Goal: Task Accomplishment & Management: Manage account settings

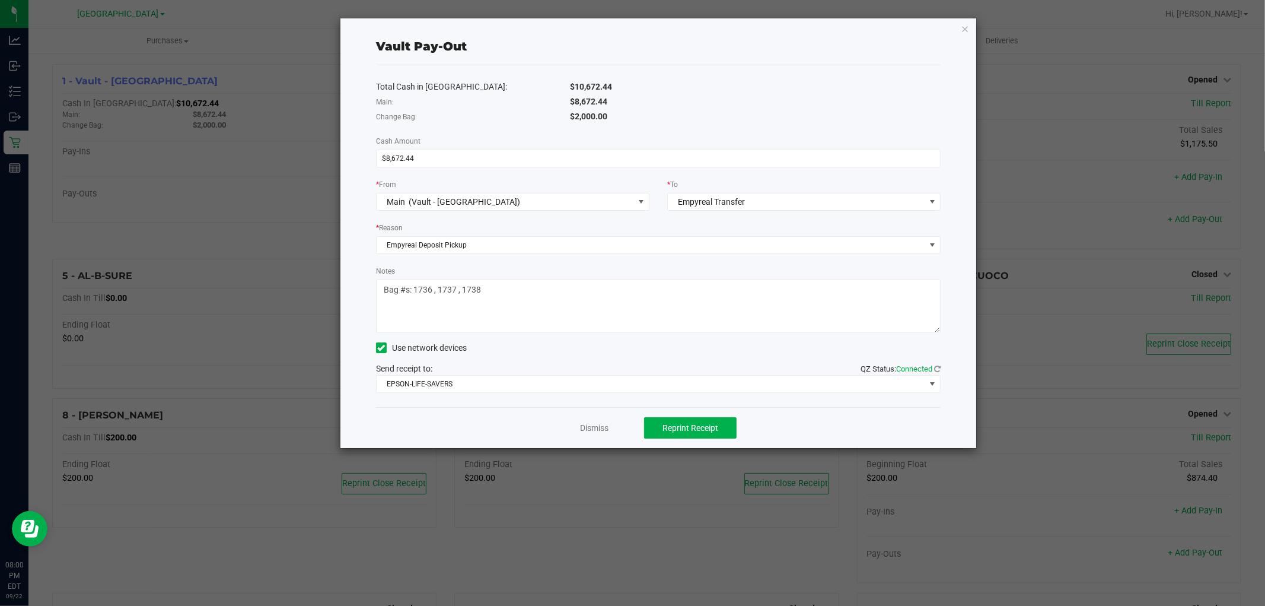
click at [614, 445] on div "Dismiss Reprint Receipt" at bounding box center [658, 427] width 565 height 41
click at [591, 425] on link "Dismiss" at bounding box center [594, 428] width 28 height 12
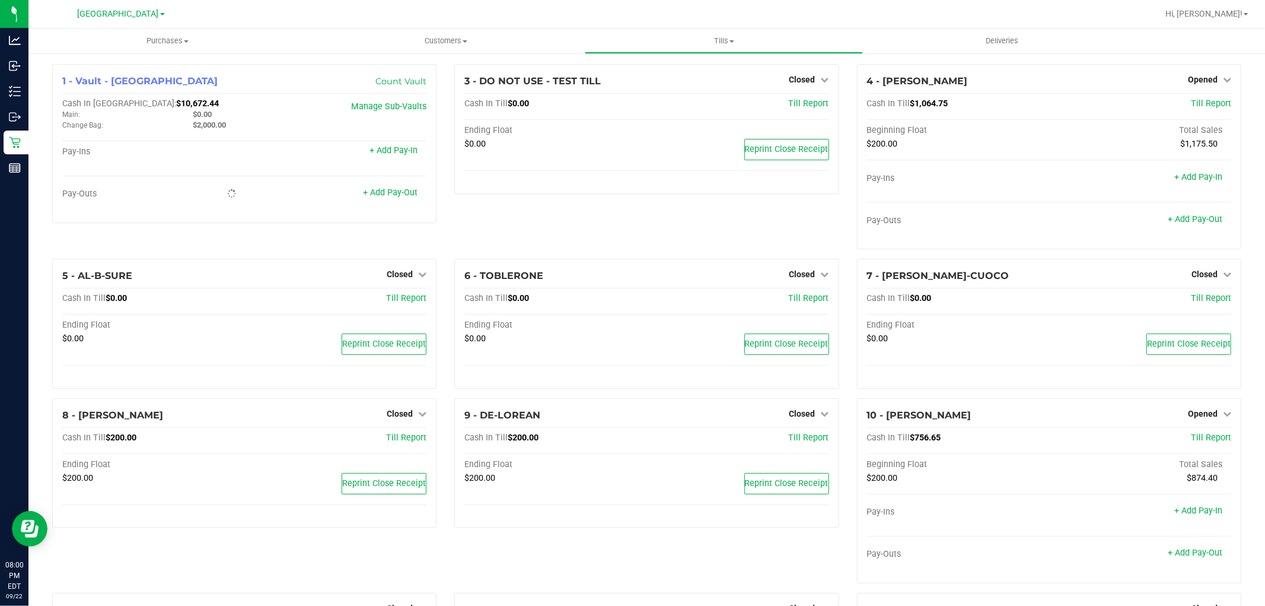
click at [14, 143] on icon at bounding box center [15, 142] width 12 height 12
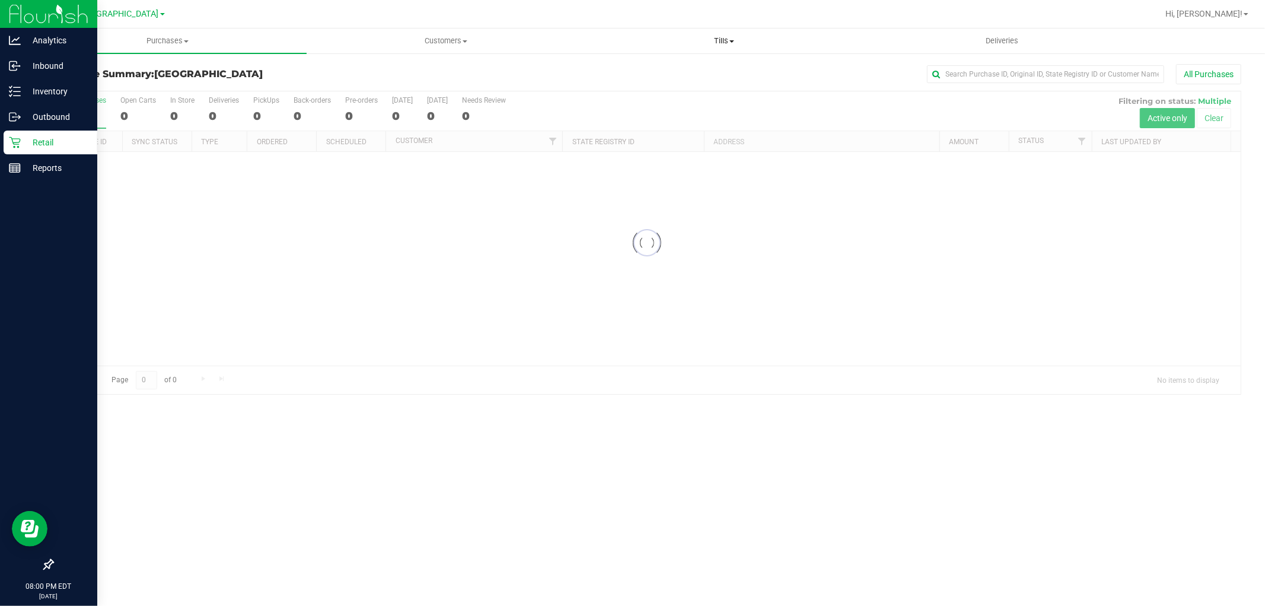
click at [727, 45] on span "Tills" at bounding box center [723, 41] width 277 height 11
click at [622, 71] on span "Manage tills" at bounding box center [625, 71] width 80 height 10
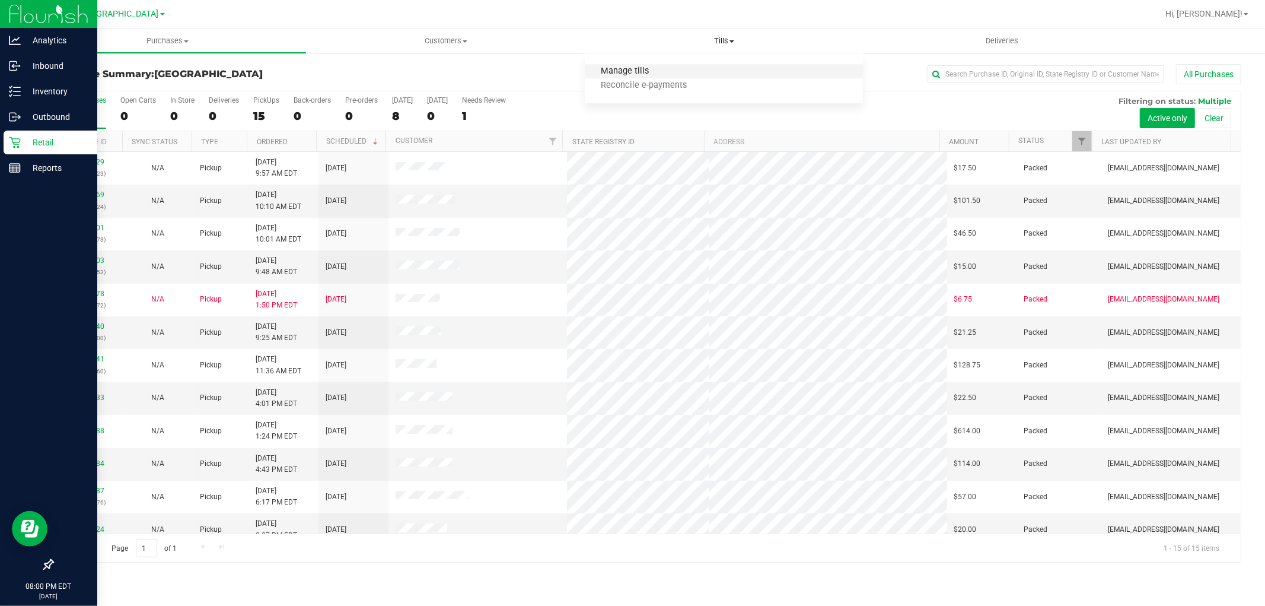
click at [642, 70] on span "Manage tills" at bounding box center [625, 71] width 80 height 10
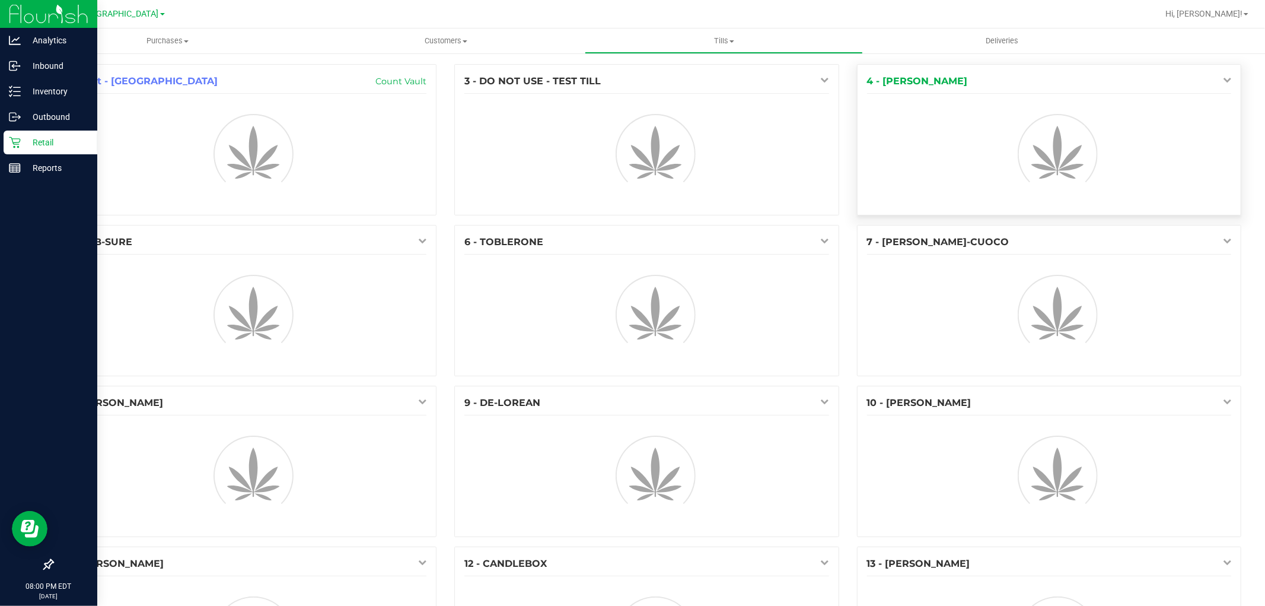
click at [1223, 79] on icon at bounding box center [1227, 79] width 8 height 8
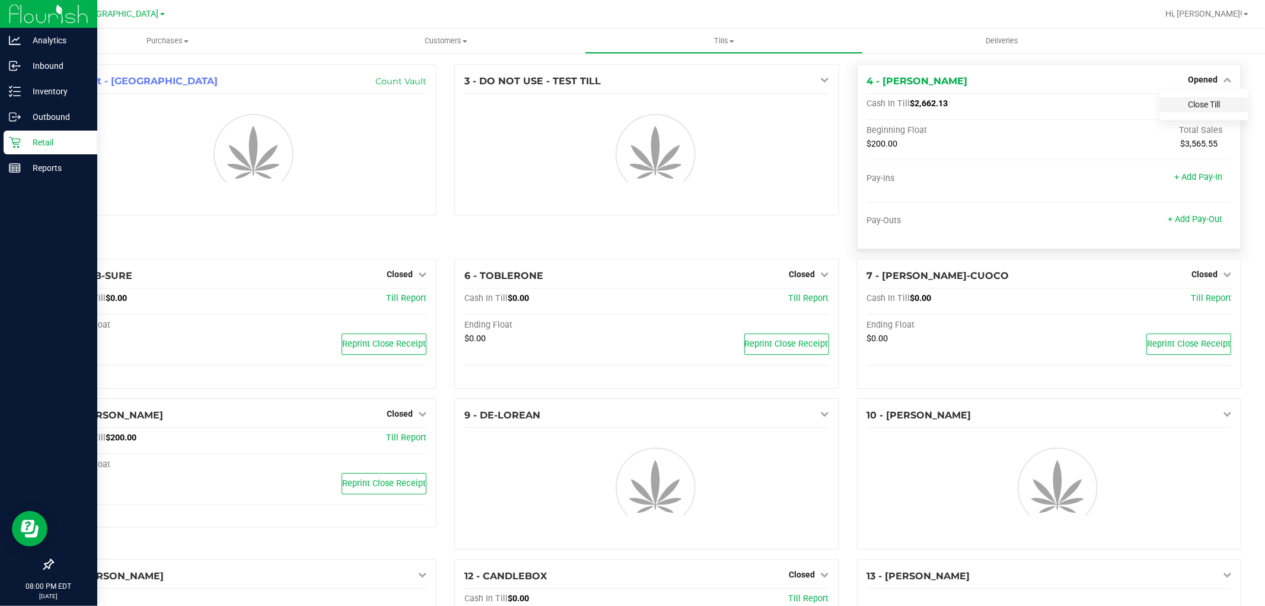
click at [1196, 101] on link "Close Till" at bounding box center [1204, 104] width 32 height 9
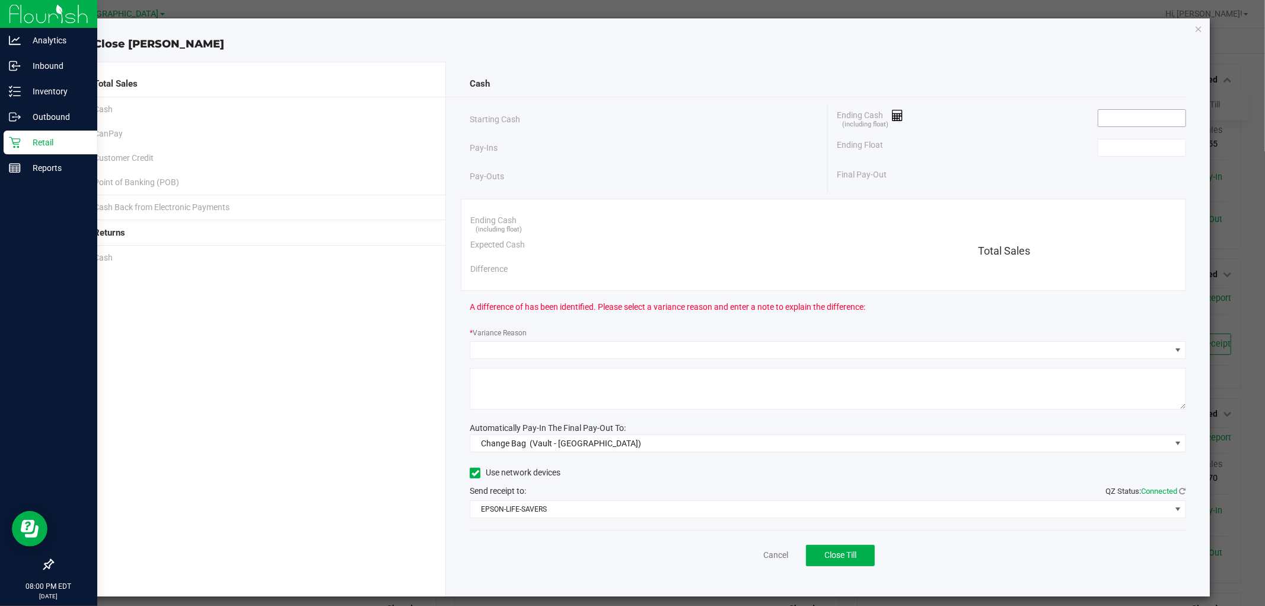
click at [1147, 114] on input at bounding box center [1141, 118] width 87 height 17
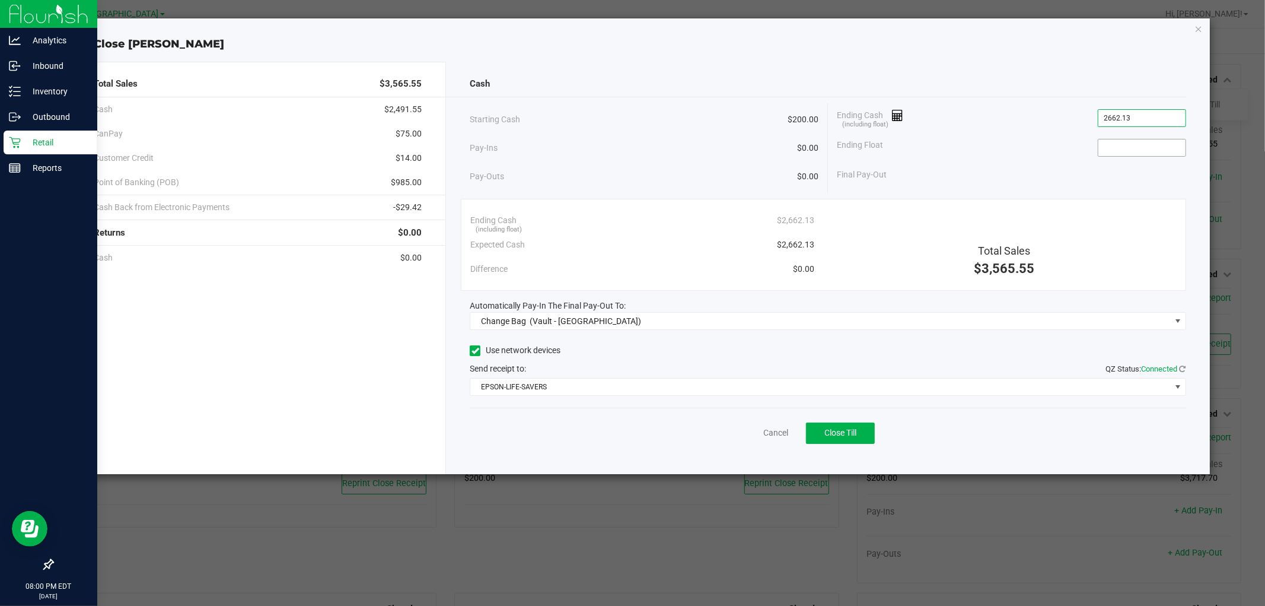
click at [1129, 145] on input at bounding box center [1141, 147] width 87 height 17
type input "$2,662.13"
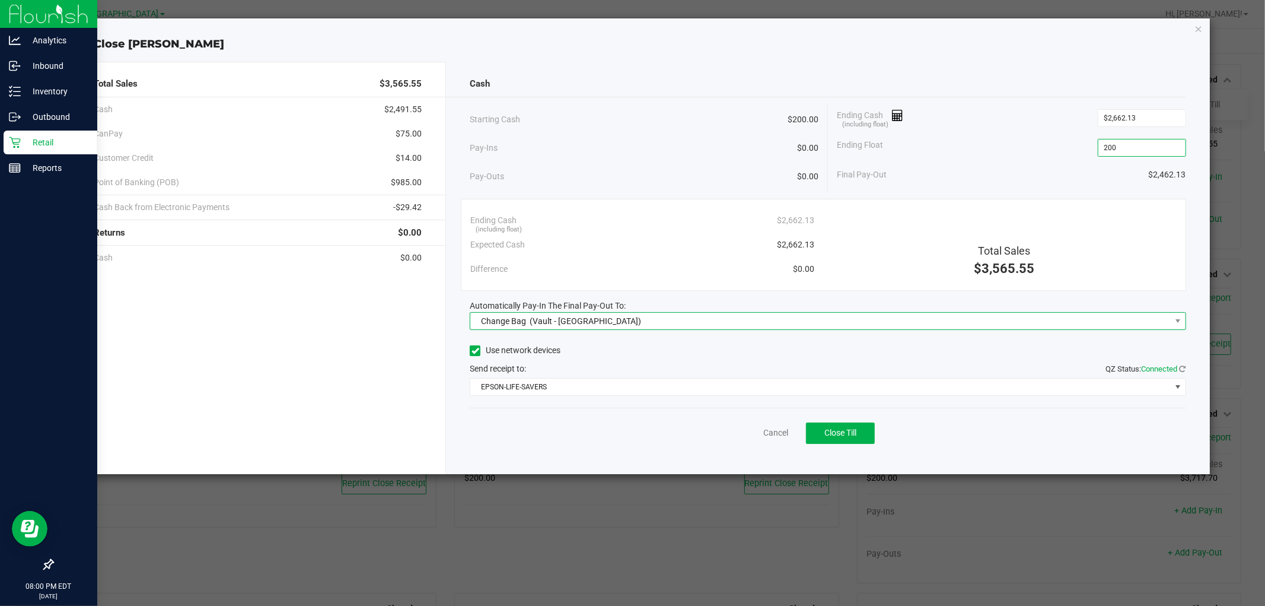
click at [679, 325] on span "Change Bag (Vault - North Port WC)" at bounding box center [820, 321] width 700 height 17
type input "$200.00"
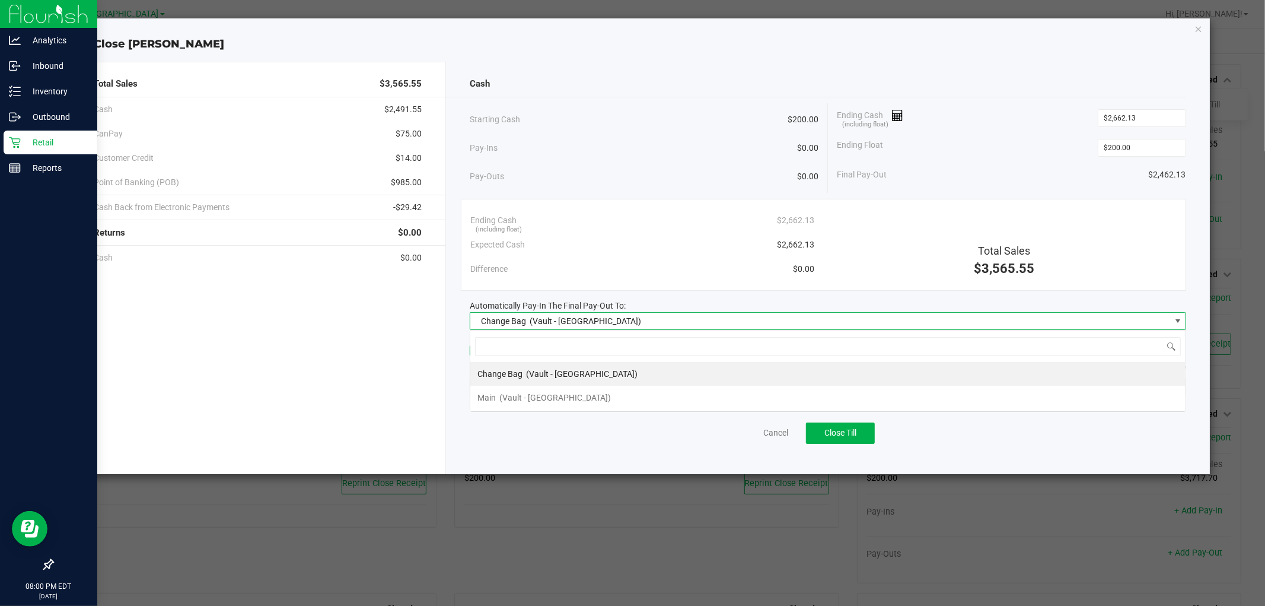
scroll to position [18, 716]
click at [556, 398] on span "(Vault - North Port WC)" at bounding box center [555, 397] width 112 height 9
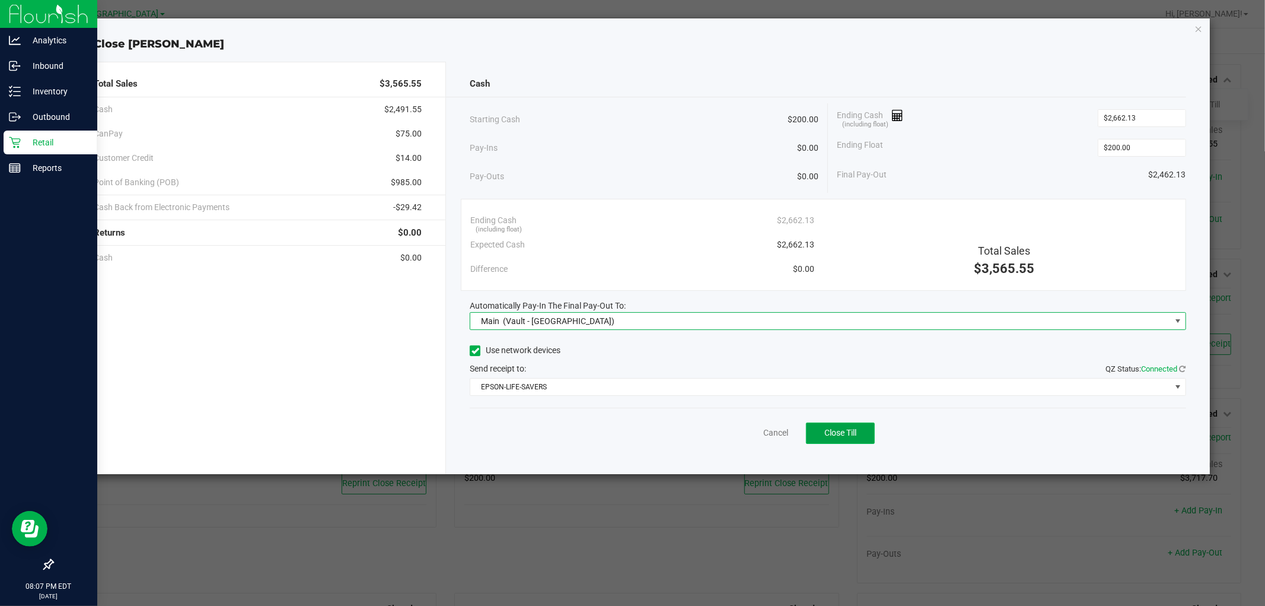
click at [837, 441] on button "Close Till" at bounding box center [840, 432] width 69 height 21
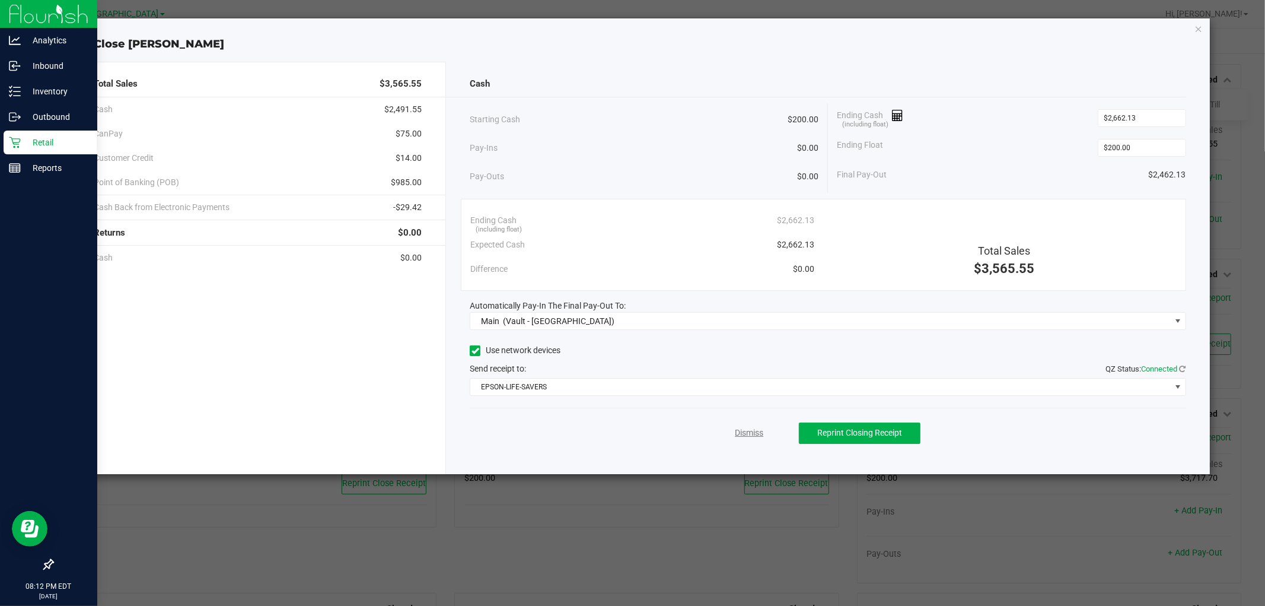
click at [743, 431] on link "Dismiss" at bounding box center [749, 432] width 28 height 12
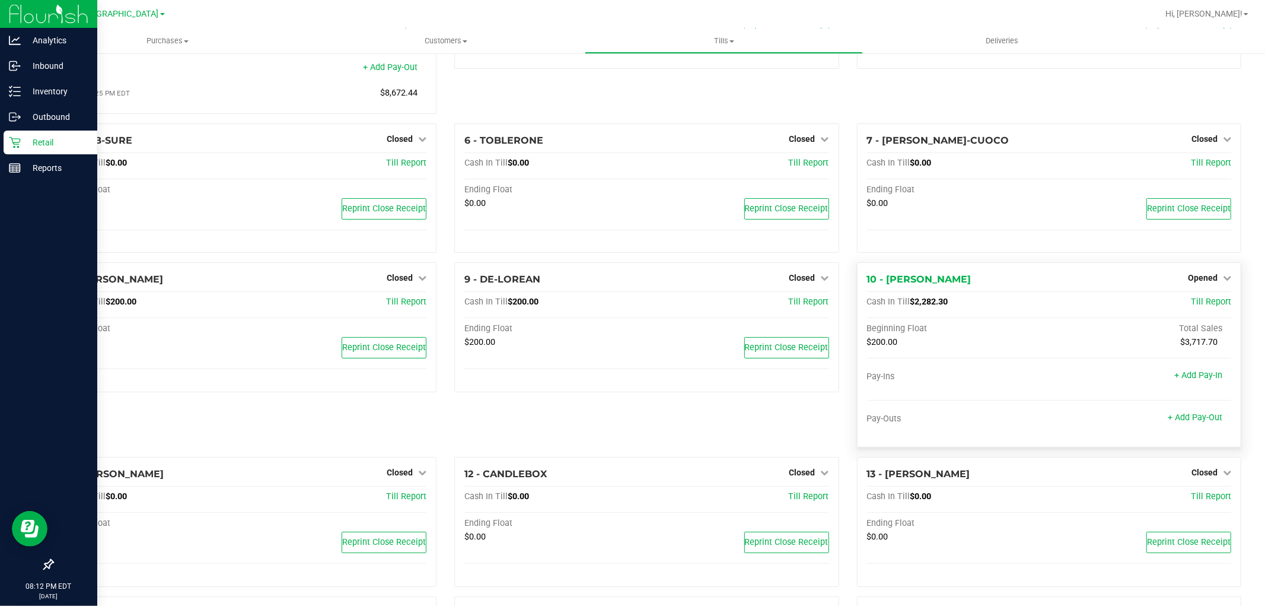
scroll to position [0, 0]
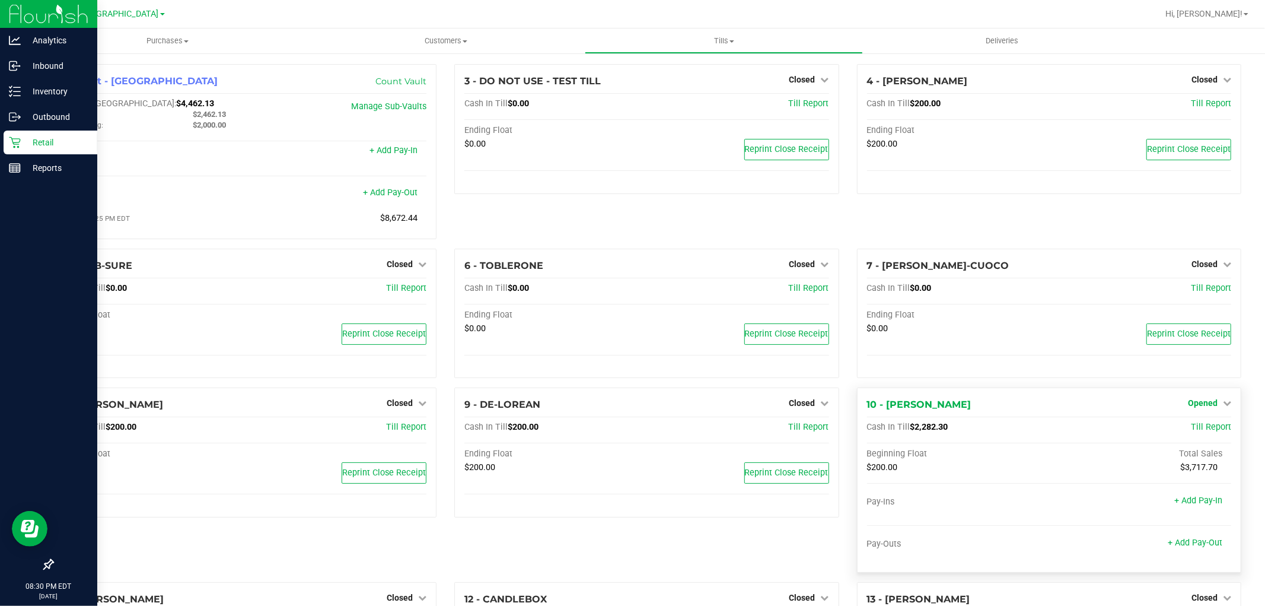
click at [1207, 407] on span "Opened" at bounding box center [1203, 402] width 30 height 9
click at [1211, 451] on div "Total Sales" at bounding box center [1140, 453] width 182 height 11
click at [1212, 431] on div "Close Till" at bounding box center [1204, 428] width 88 height 15
click at [1188, 432] on link "Close Till" at bounding box center [1204, 427] width 32 height 9
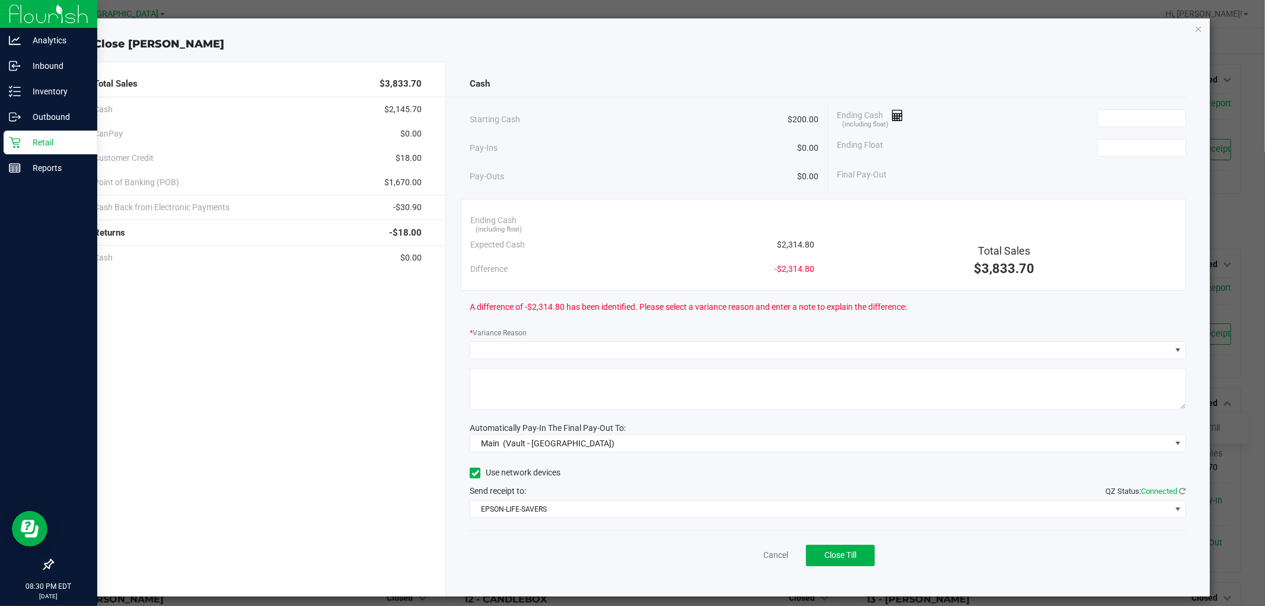
click at [1127, 107] on div "Ending Cash (including float)" at bounding box center [1011, 118] width 349 height 30
click at [1129, 114] on input at bounding box center [1141, 118] width 87 height 17
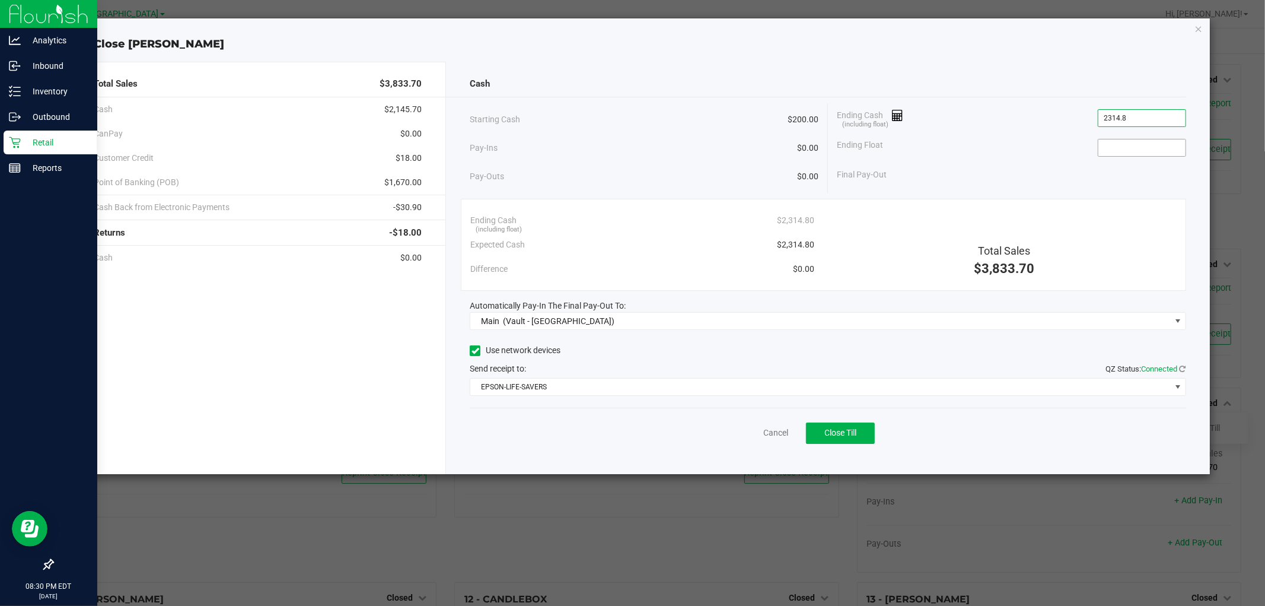
type input "$2,314.80"
click at [1133, 140] on input at bounding box center [1141, 147] width 87 height 17
click at [843, 434] on span "Close Till" at bounding box center [840, 432] width 32 height 9
type input "$200.00"
click at [766, 451] on div "Dismiss Reprint Closing Receipt" at bounding box center [828, 430] width 716 height 46
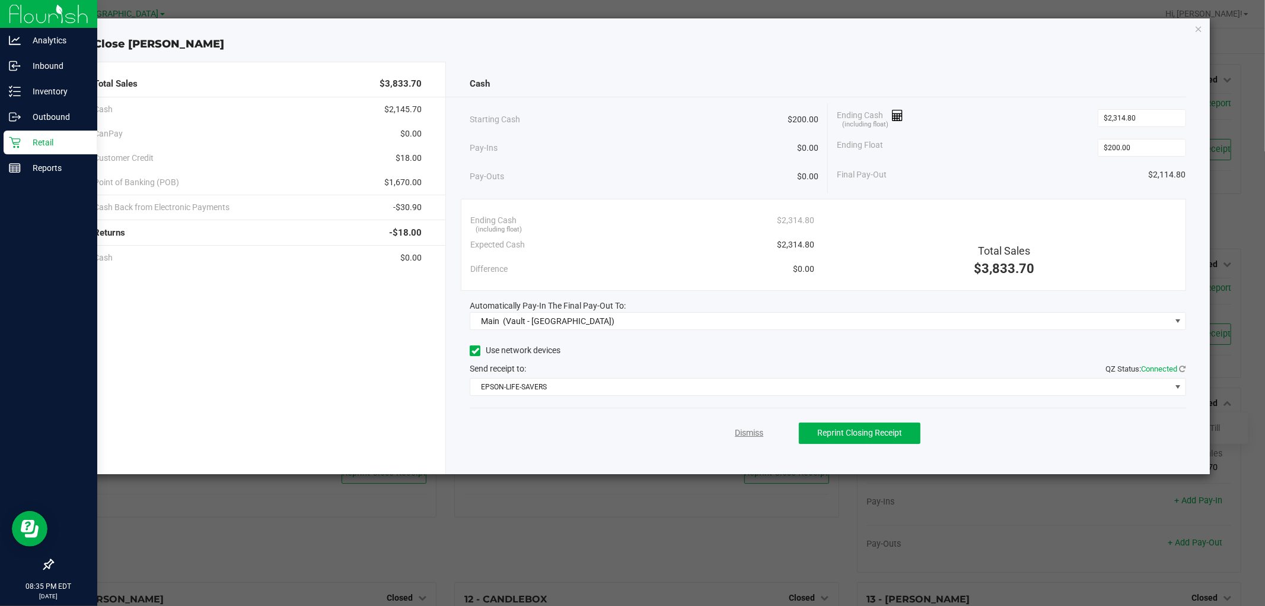
click at [743, 435] on link "Dismiss" at bounding box center [749, 432] width 28 height 12
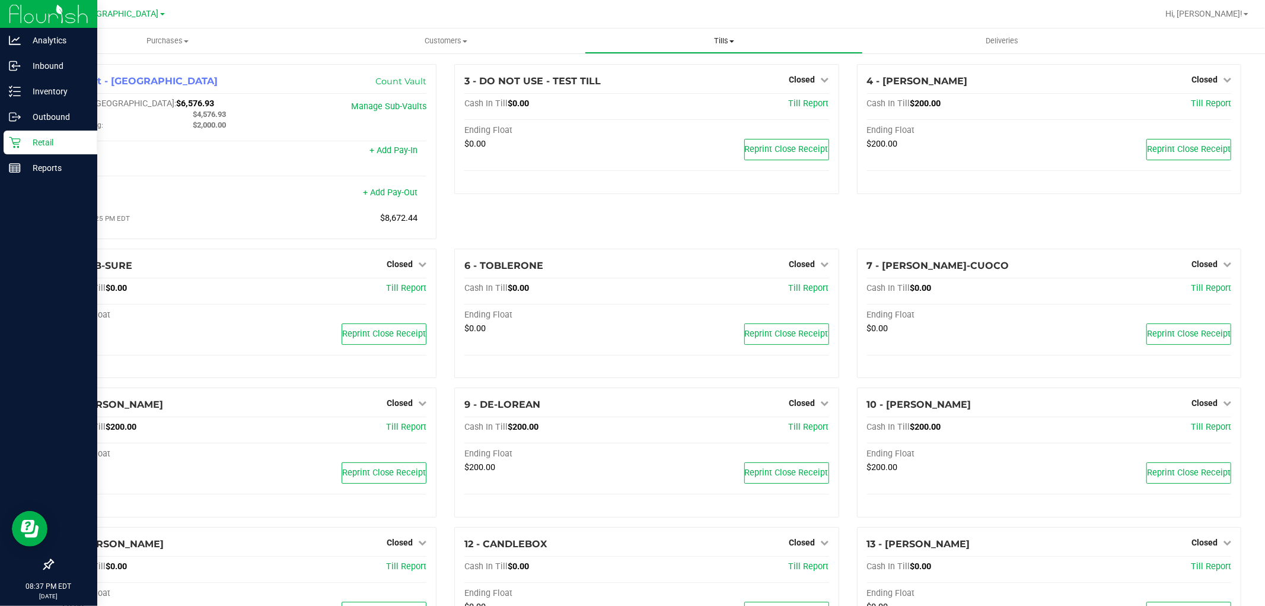
click at [732, 40] on span at bounding box center [732, 41] width 5 height 2
click at [712, 85] on li "Reconcile e-payments" at bounding box center [724, 86] width 278 height 14
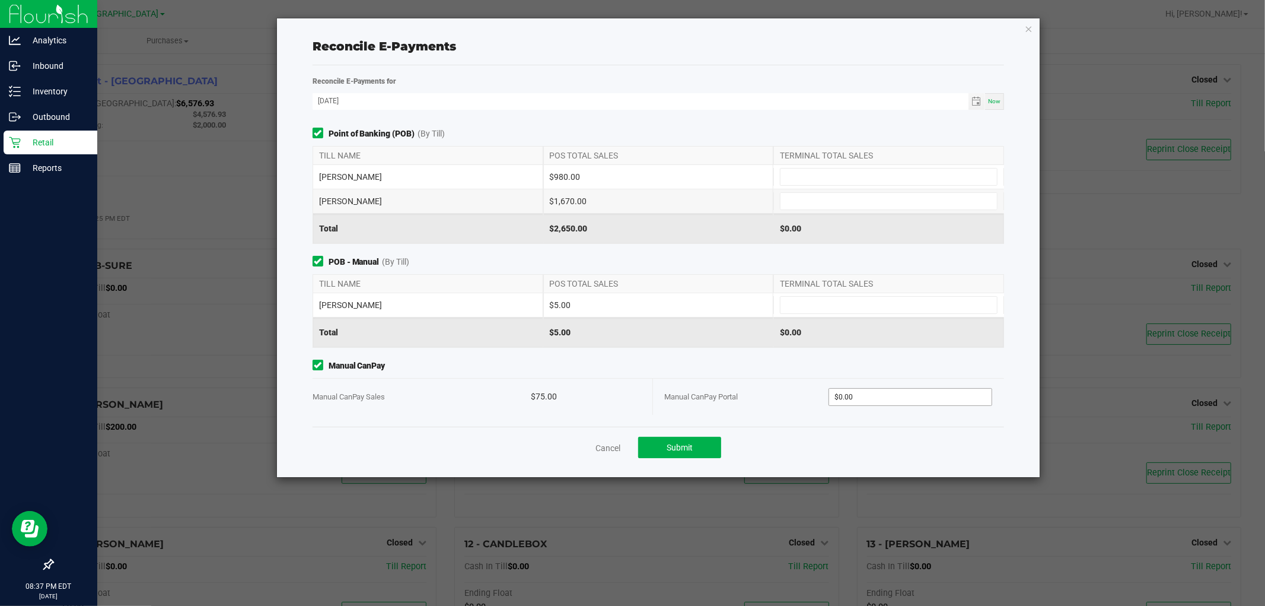
click at [881, 395] on input "$0.00" at bounding box center [910, 397] width 163 height 17
click at [843, 157] on div "TERMINAL TOTAL SALES" at bounding box center [888, 156] width 231 height 18
type input "$75.00"
click at [854, 175] on input at bounding box center [889, 176] width 216 height 17
click at [814, 199] on input at bounding box center [889, 201] width 216 height 17
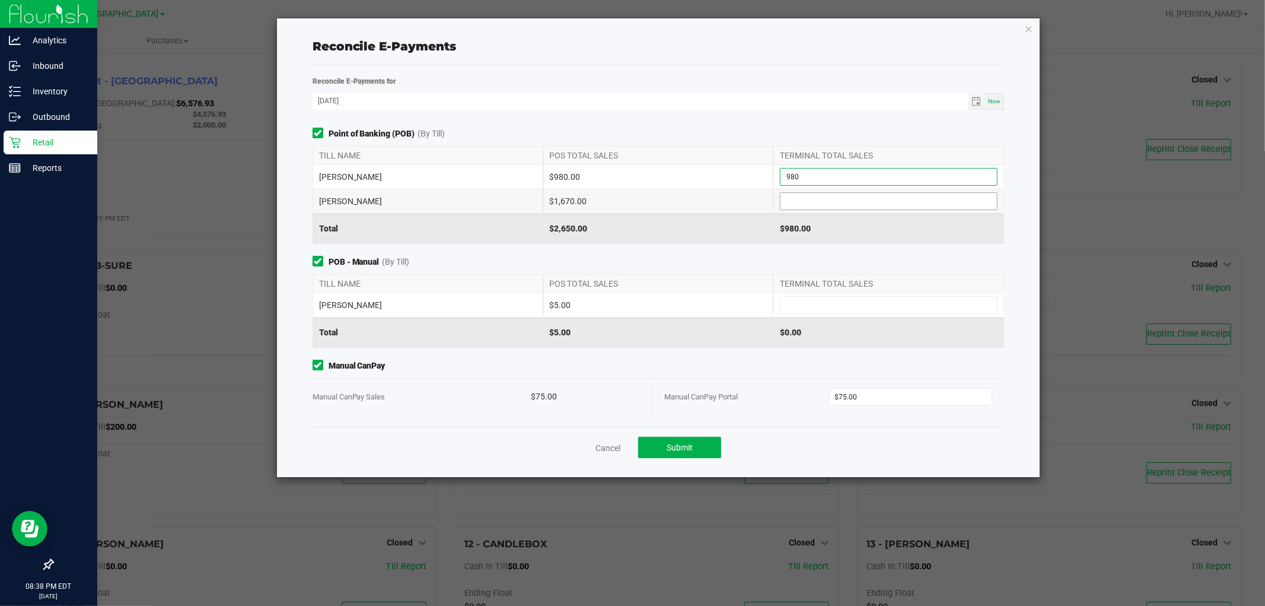
type input "$980.00"
click at [821, 297] on input at bounding box center [889, 305] width 216 height 17
type input "$1,670.00"
click at [689, 438] on button "Submit" at bounding box center [679, 447] width 83 height 21
type input "$5.00"
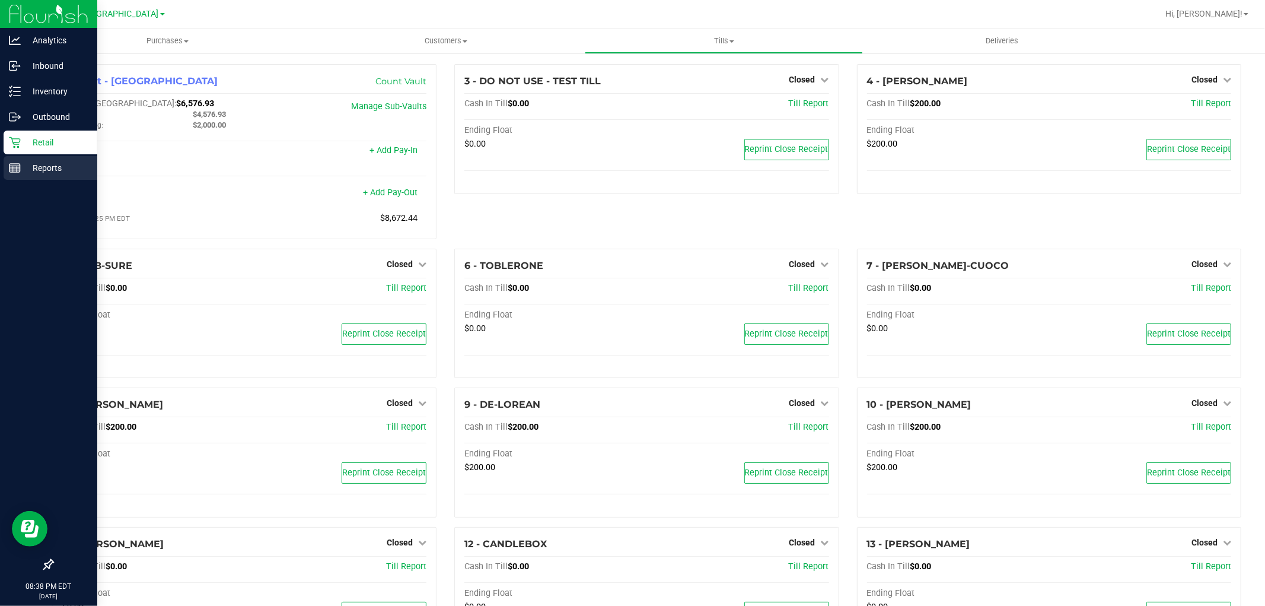
click at [14, 170] on line at bounding box center [14, 170] width 11 height 0
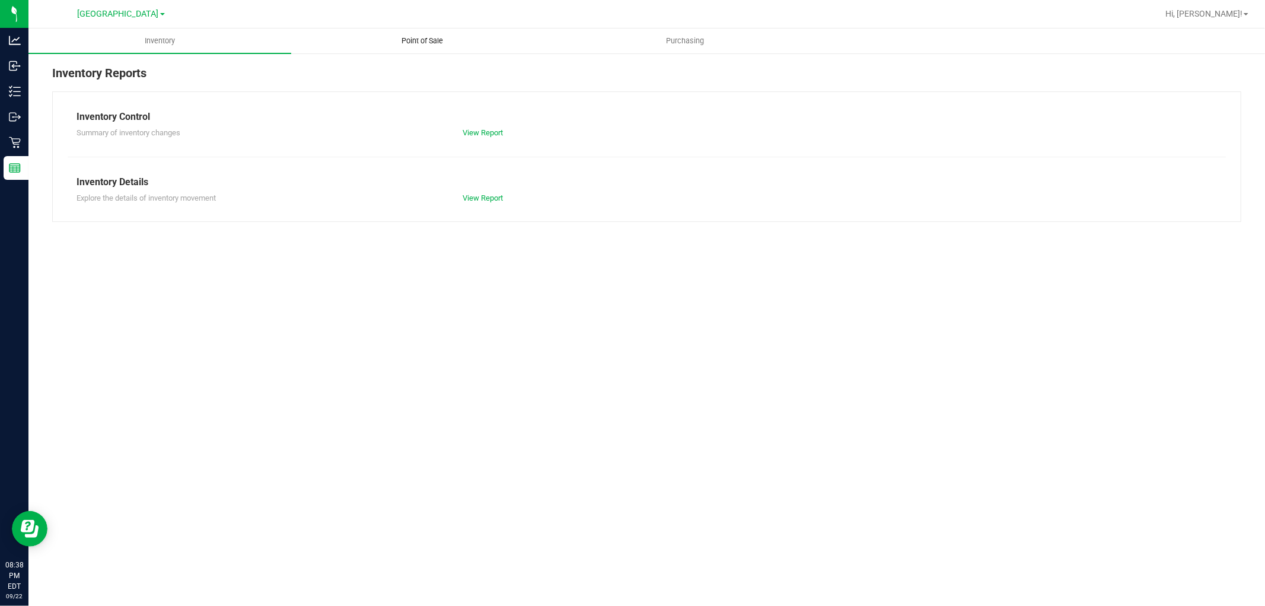
click at [425, 40] on span "Point of Sale" at bounding box center [423, 41] width 74 height 11
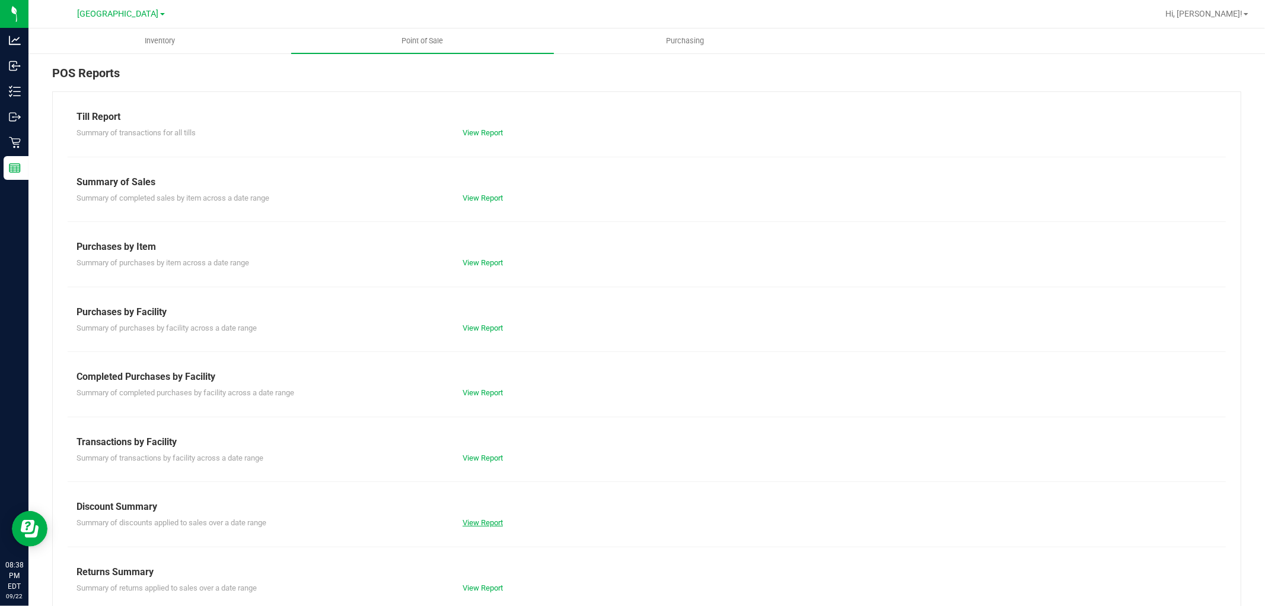
click at [480, 523] on link "View Report" at bounding box center [483, 522] width 40 height 9
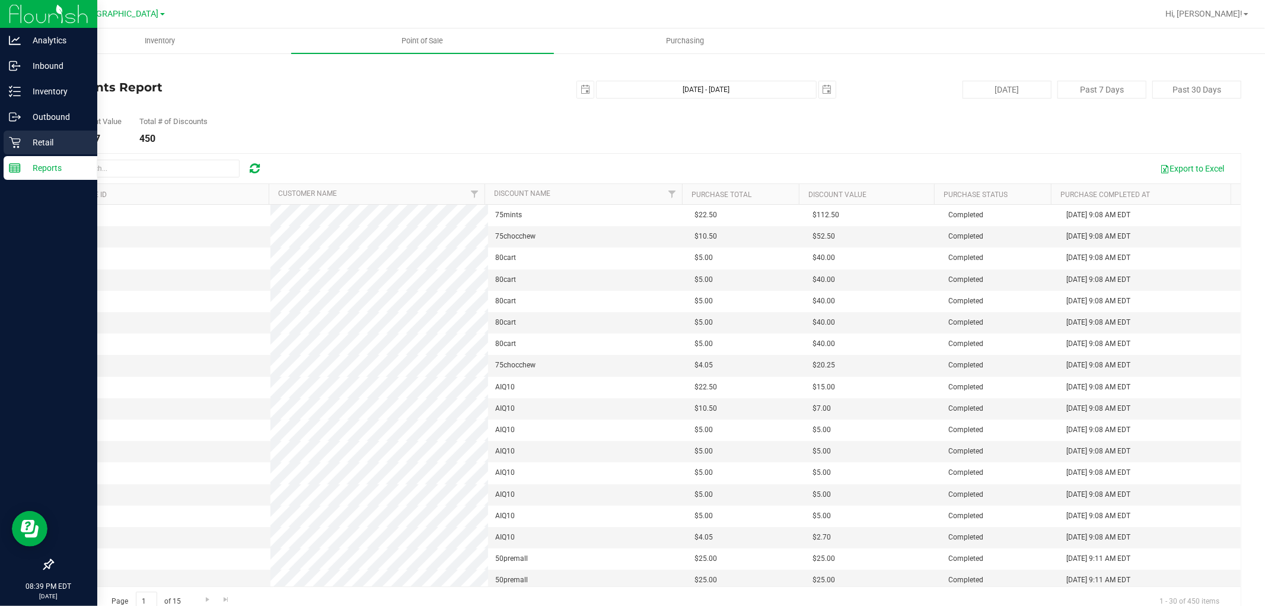
click at [22, 133] on div "Retail" at bounding box center [51, 142] width 94 height 24
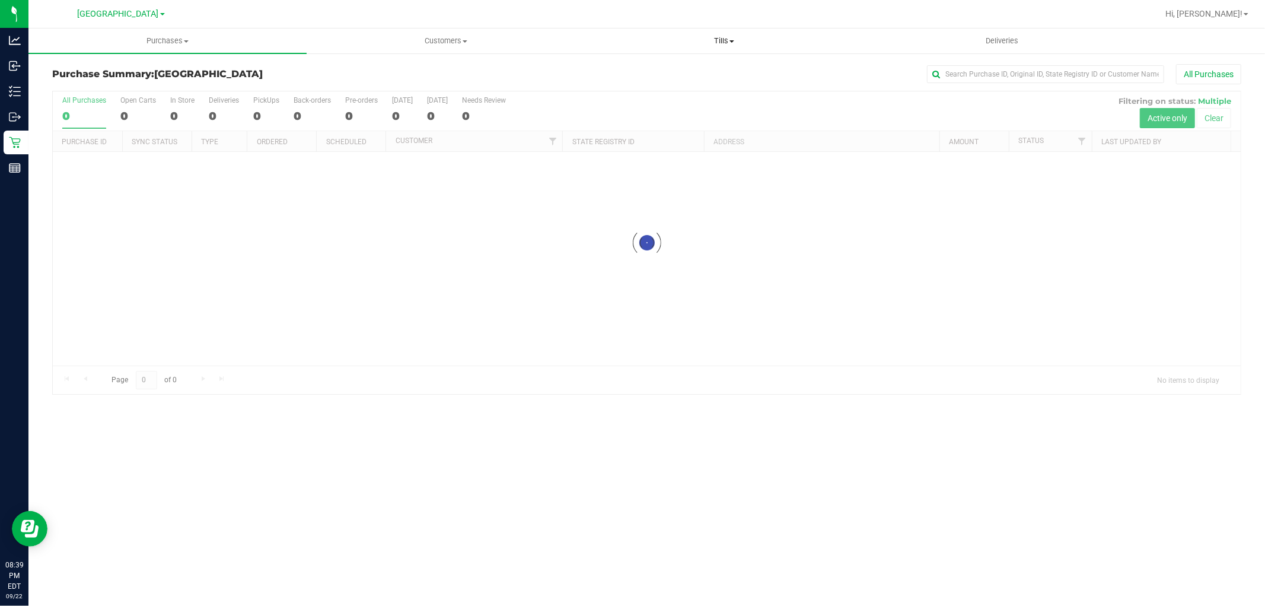
click at [726, 45] on span "Tills" at bounding box center [723, 41] width 277 height 11
click at [674, 68] on li "Manage tills" at bounding box center [724, 72] width 278 height 14
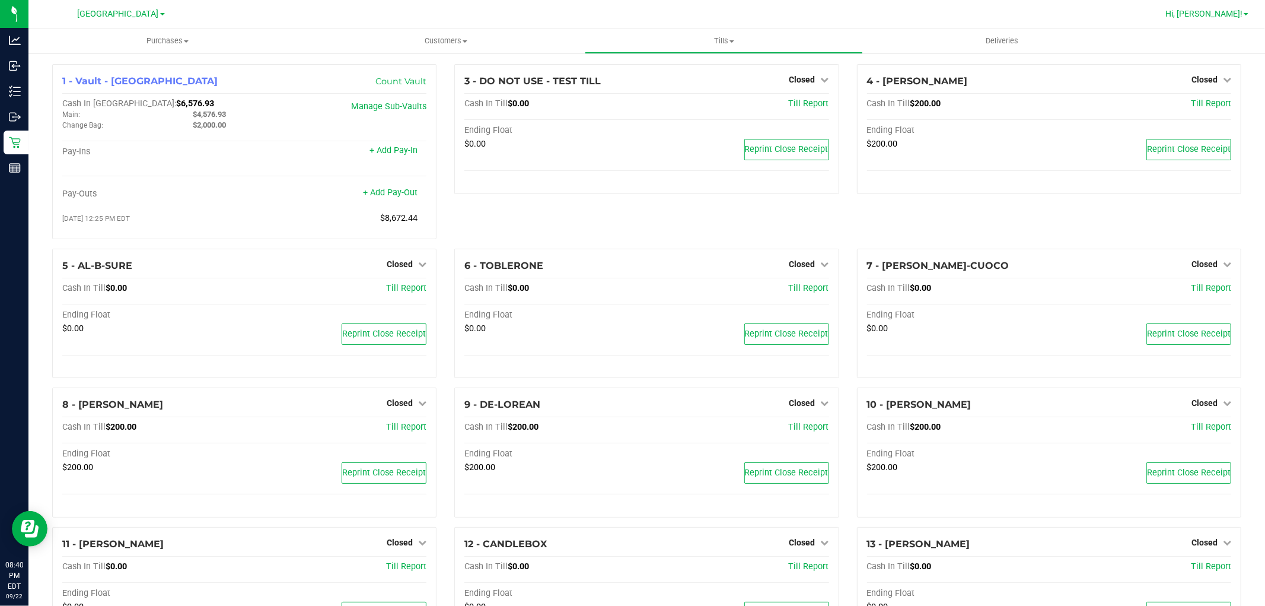
click at [1246, 14] on span at bounding box center [1246, 14] width 5 height 2
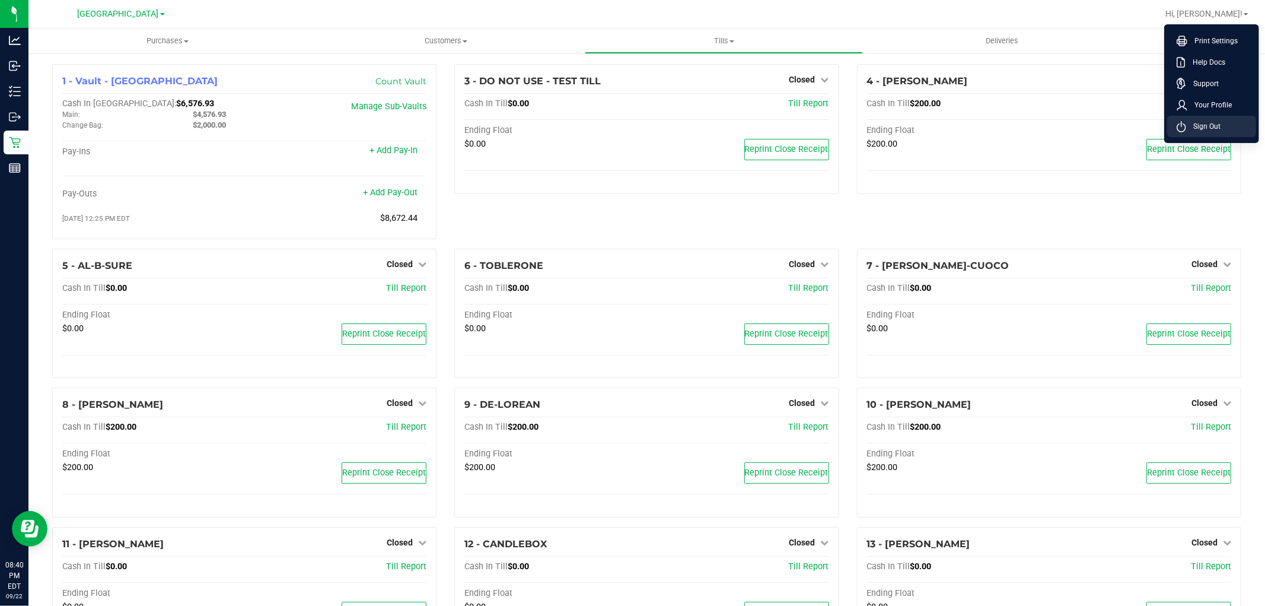
click at [1211, 126] on span "Sign Out" at bounding box center [1203, 126] width 34 height 12
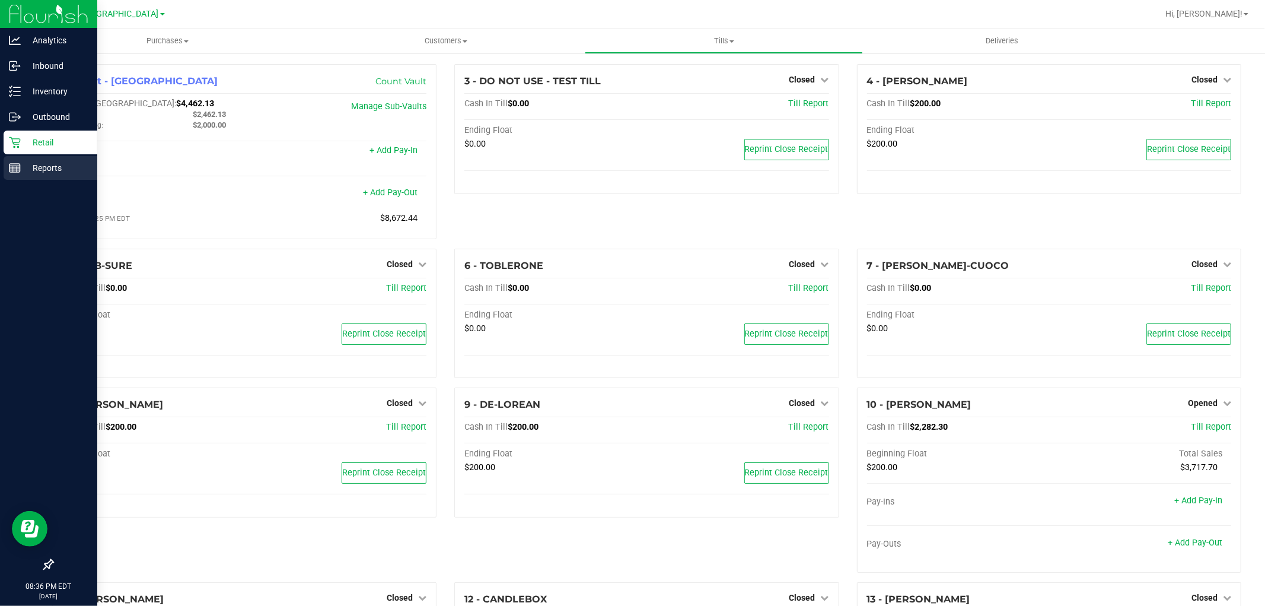
click at [21, 170] on p "Reports" at bounding box center [56, 168] width 71 height 14
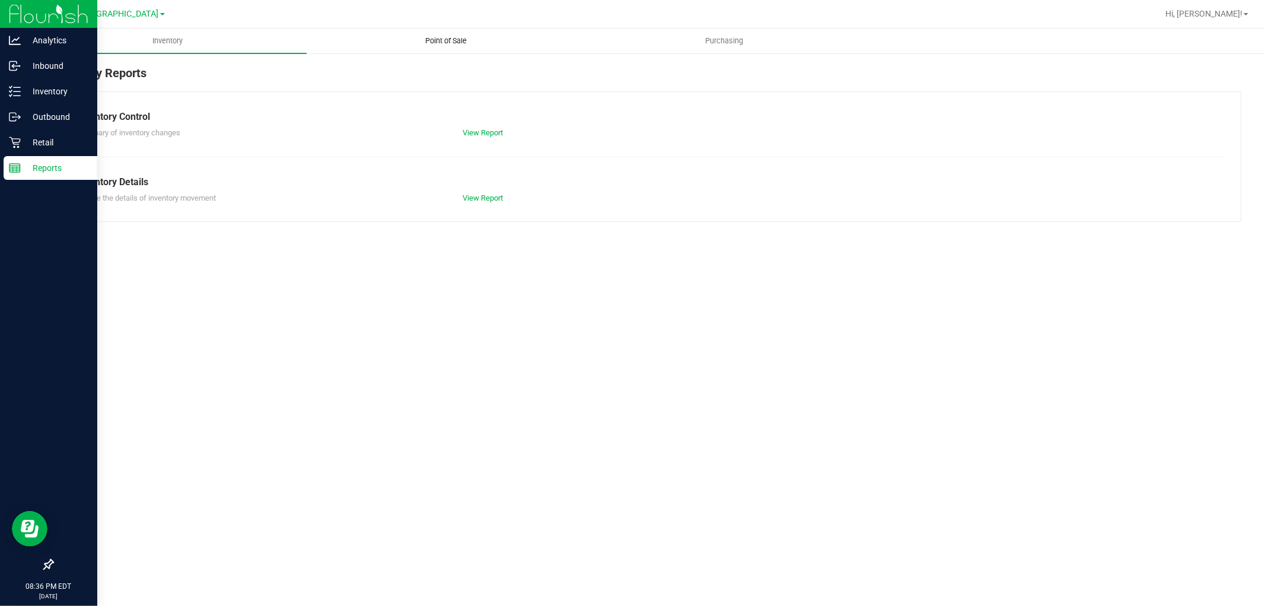
click at [454, 33] on uib-tab-heading "Point of Sale" at bounding box center [445, 41] width 277 height 24
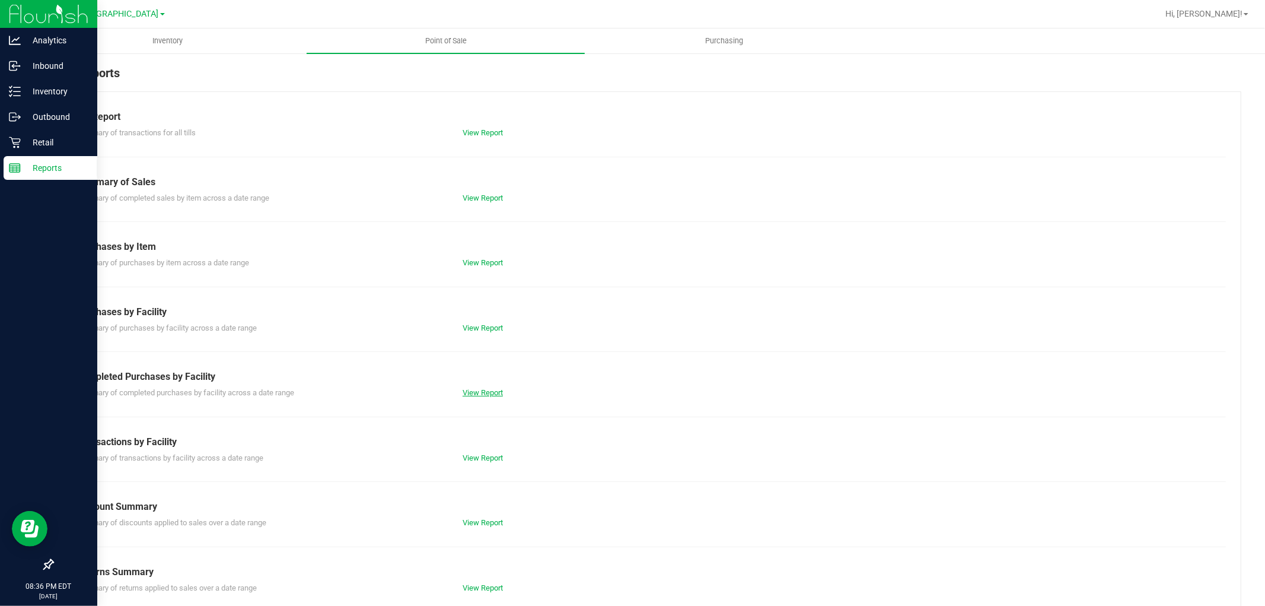
click at [493, 391] on link "View Report" at bounding box center [483, 392] width 40 height 9
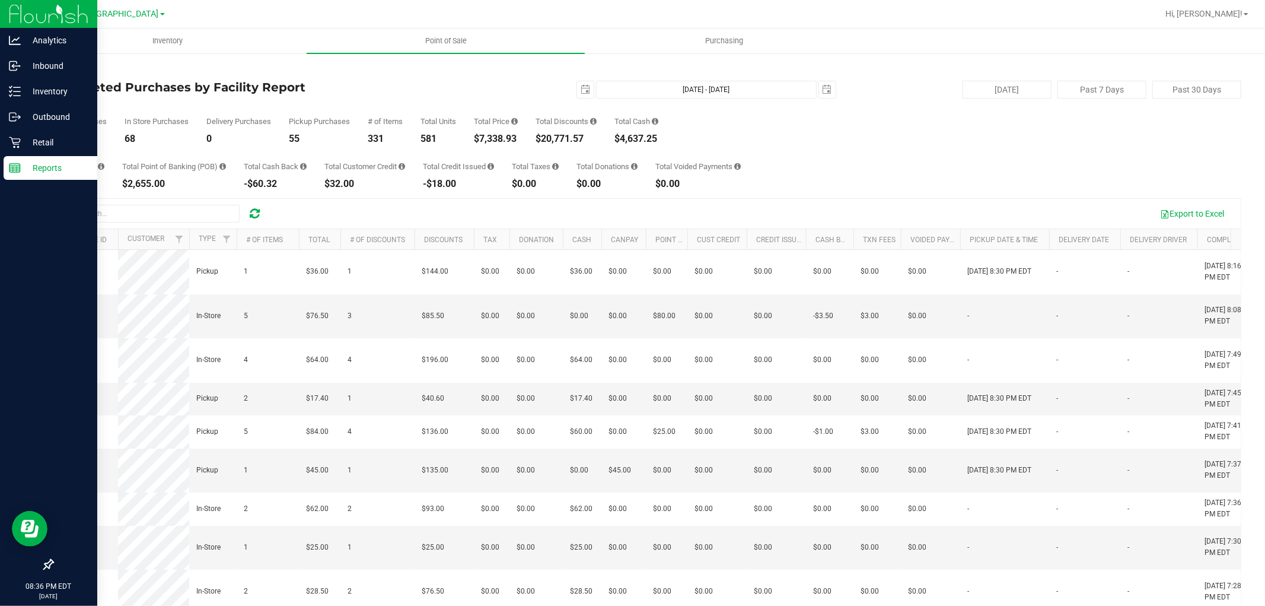
click at [7, 167] on div "Reports" at bounding box center [51, 168] width 94 height 24
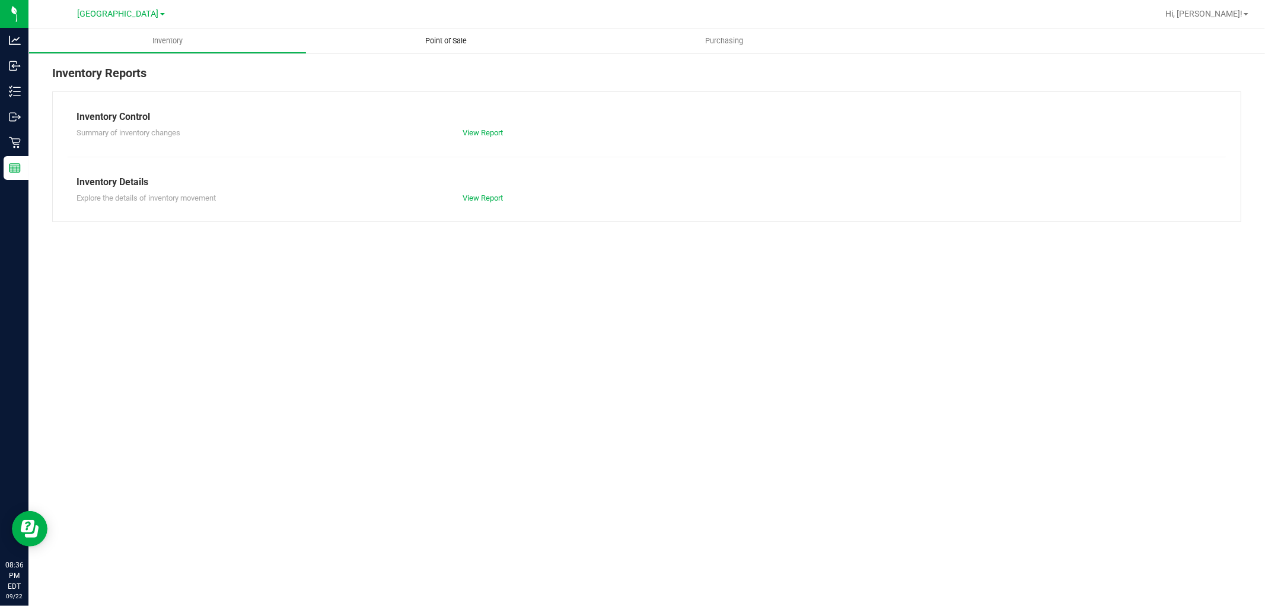
click at [445, 49] on uib-tab-heading "Point of Sale" at bounding box center [446, 40] width 278 height 25
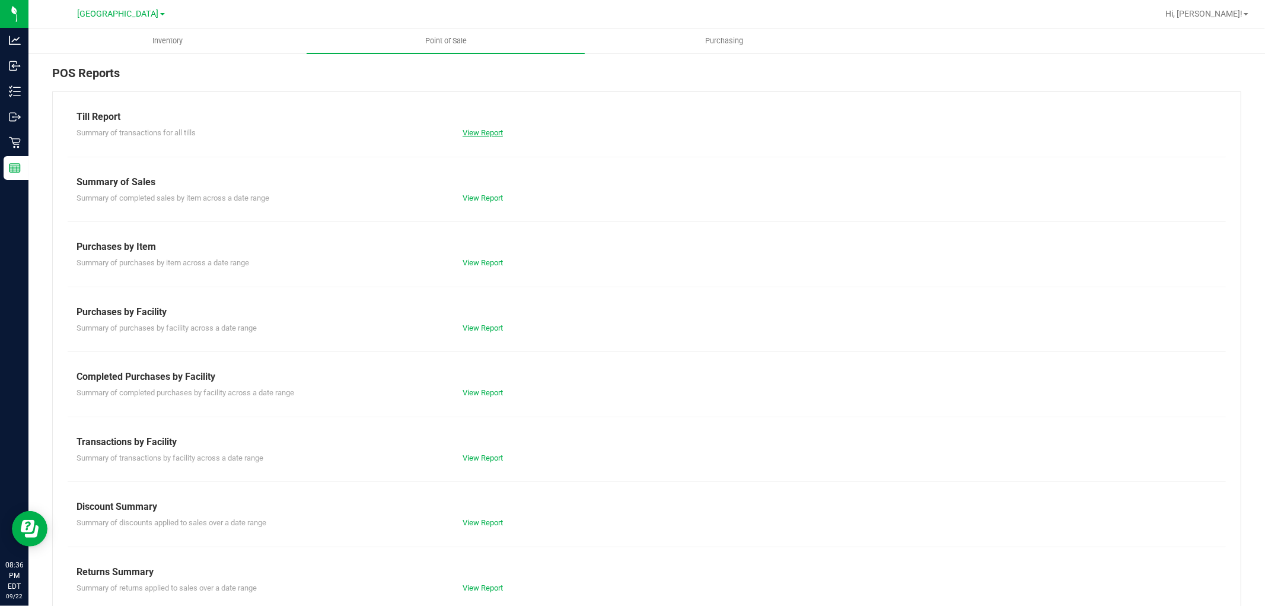
click at [472, 129] on link "View Report" at bounding box center [483, 132] width 40 height 9
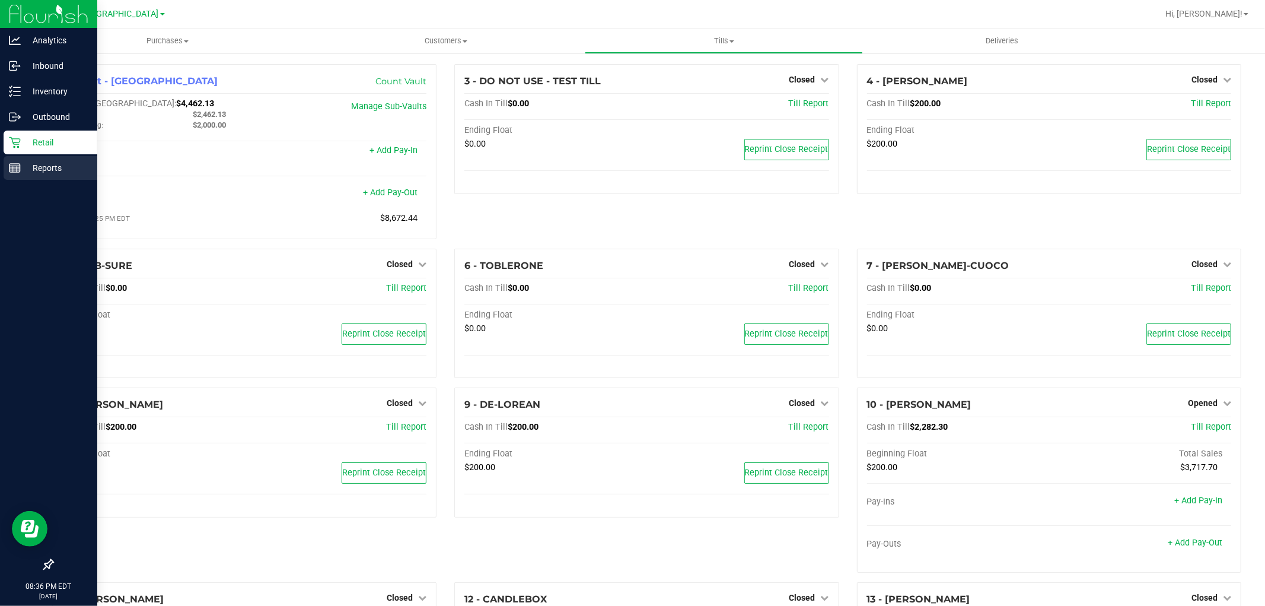
click at [17, 166] on line at bounding box center [14, 166] width 11 height 0
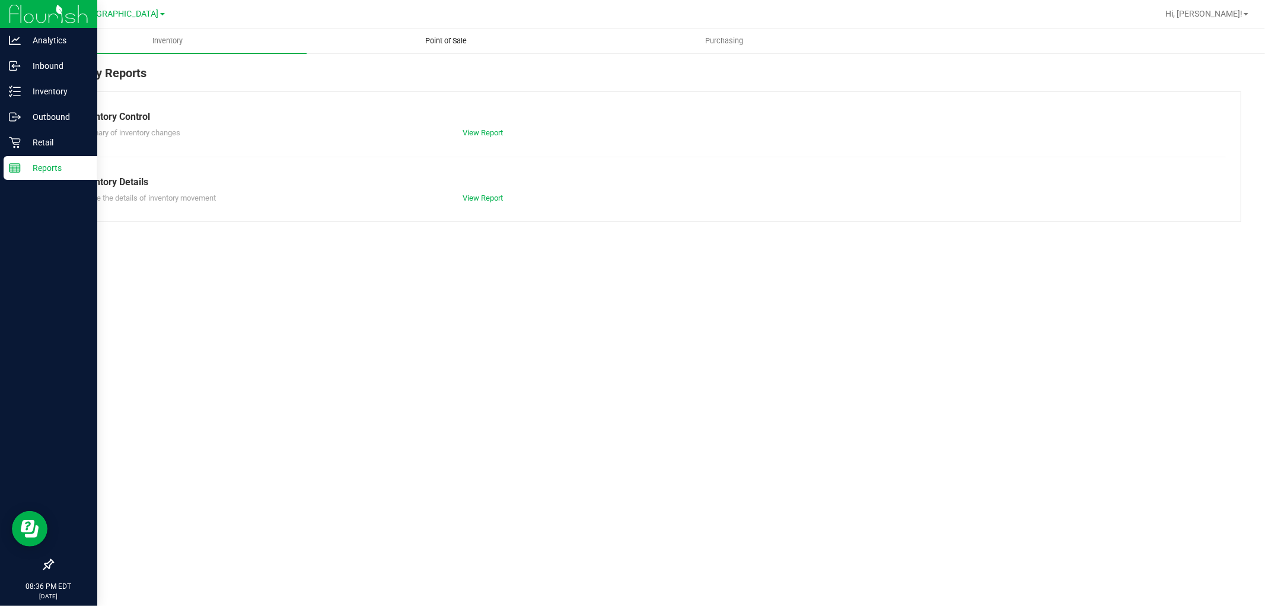
click at [437, 39] on span "Point of Sale" at bounding box center [446, 41] width 74 height 11
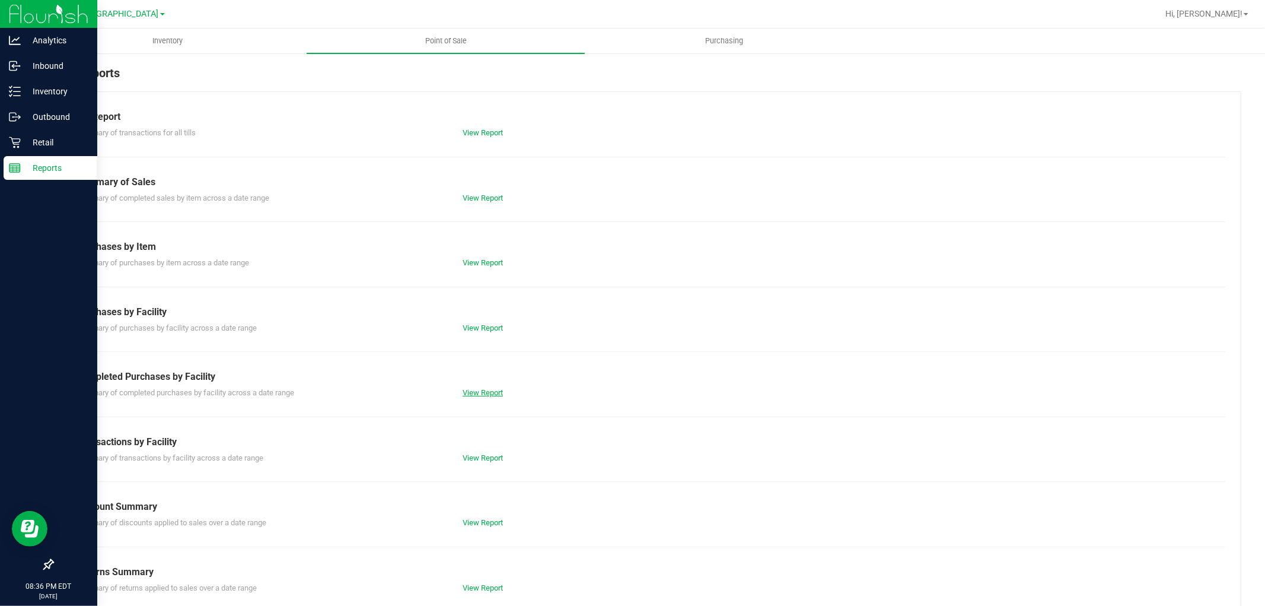
click at [463, 390] on link "View Report" at bounding box center [483, 392] width 40 height 9
